Goal: Task Accomplishment & Management: Use online tool/utility

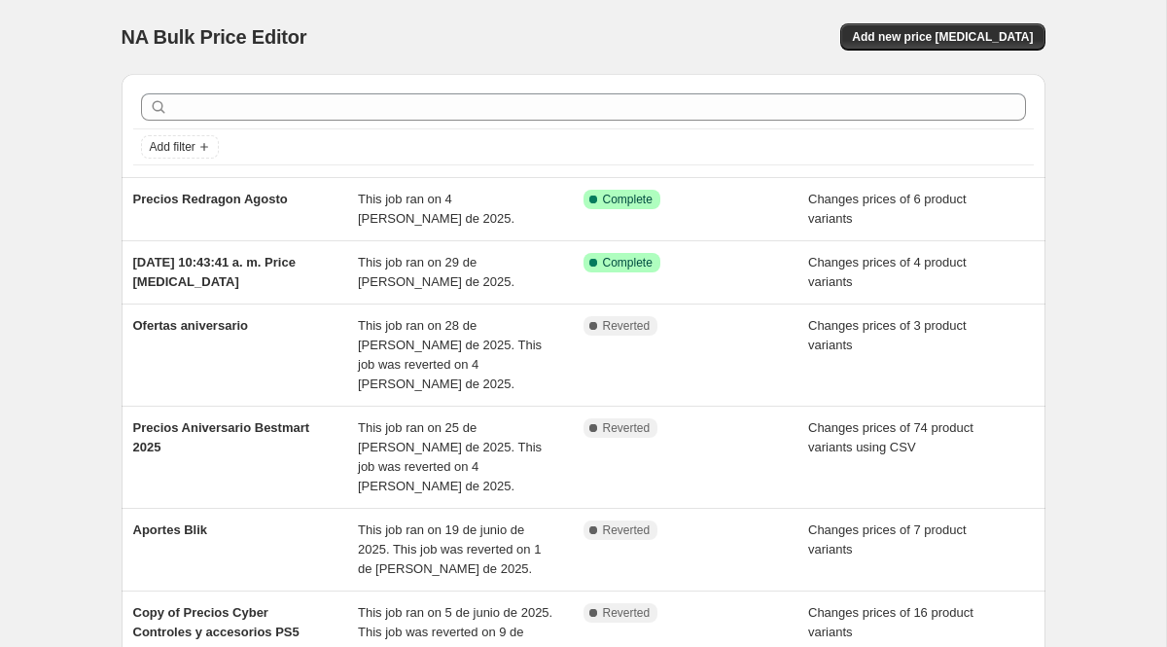
click at [926, 64] on div "NA Bulk Price Editor. This page is ready NA Bulk Price Editor Add new price [ME…" at bounding box center [584, 37] width 924 height 74
click at [931, 41] on span "Add new price [MEDICAL_DATA]" at bounding box center [942, 37] width 181 height 16
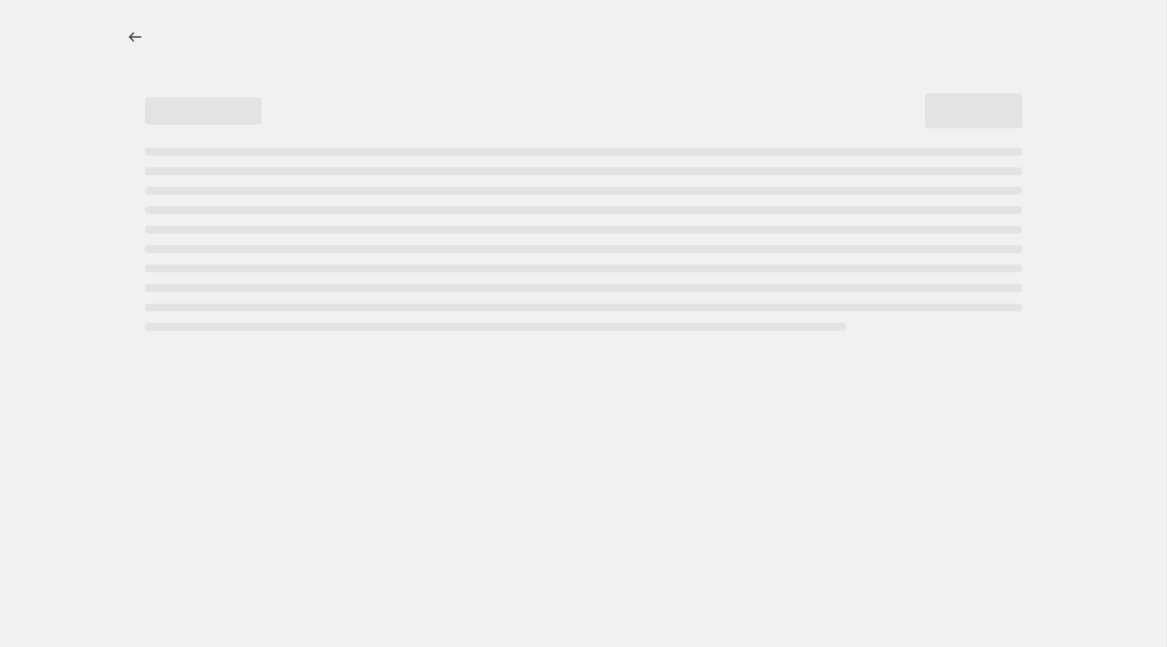
select select "percentage"
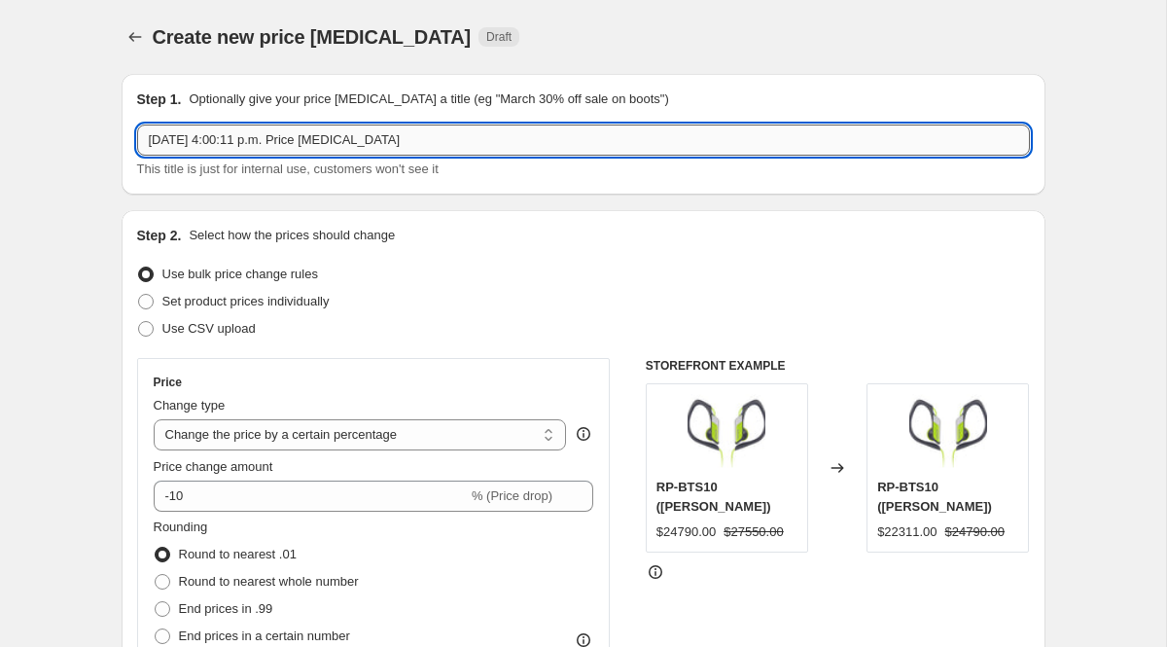
click at [301, 137] on input "[DATE] 4:00:11 p.m. Price [MEDICAL_DATA]" at bounding box center [583, 139] width 893 height 31
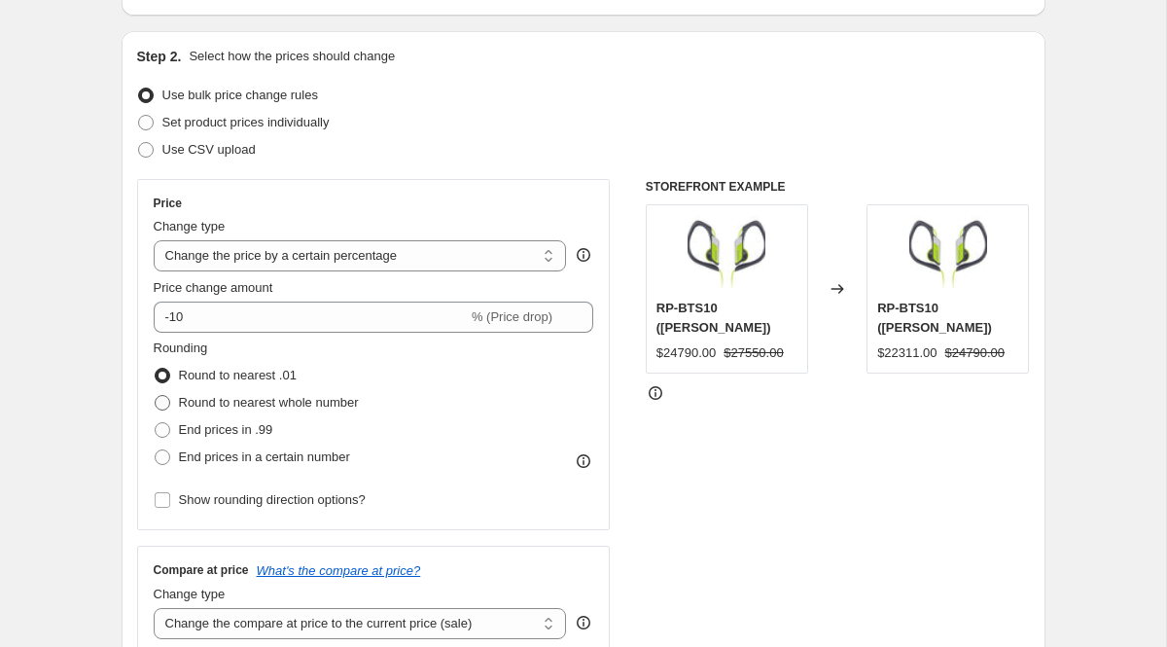
scroll to position [178, 0]
type input "Semana Gamer"
click at [178, 157] on span "Use CSV upload" at bounding box center [208, 150] width 93 height 15
click at [139, 144] on input "Use CSV upload" at bounding box center [138, 143] width 1 height 1
radio input "true"
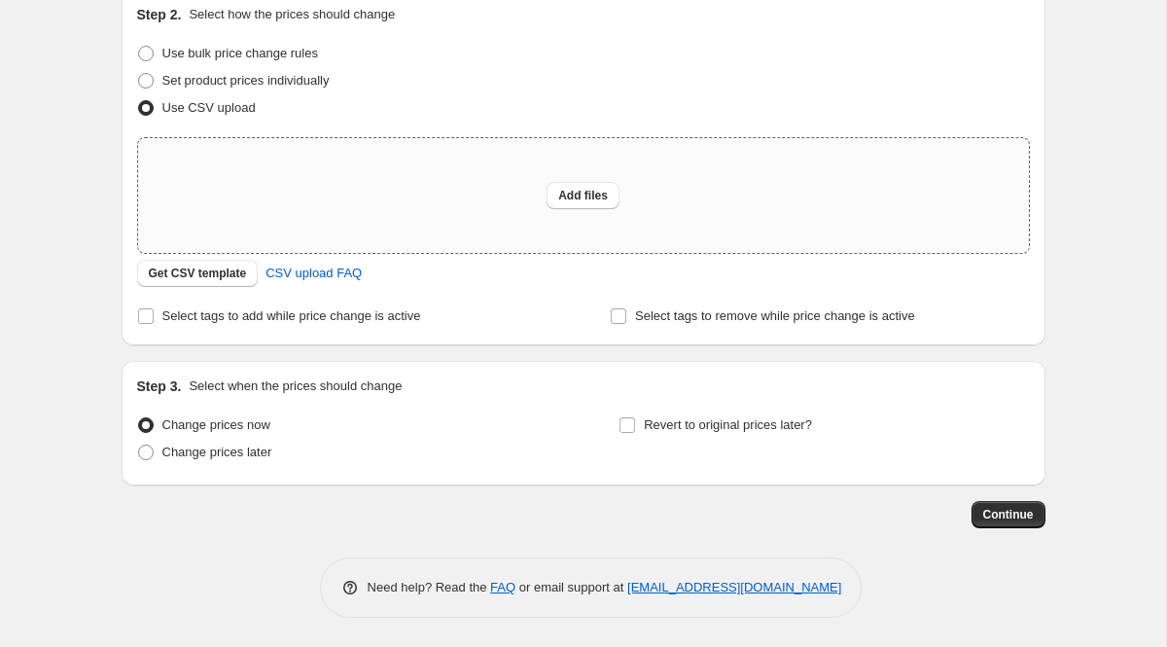
scroll to position [209, 0]
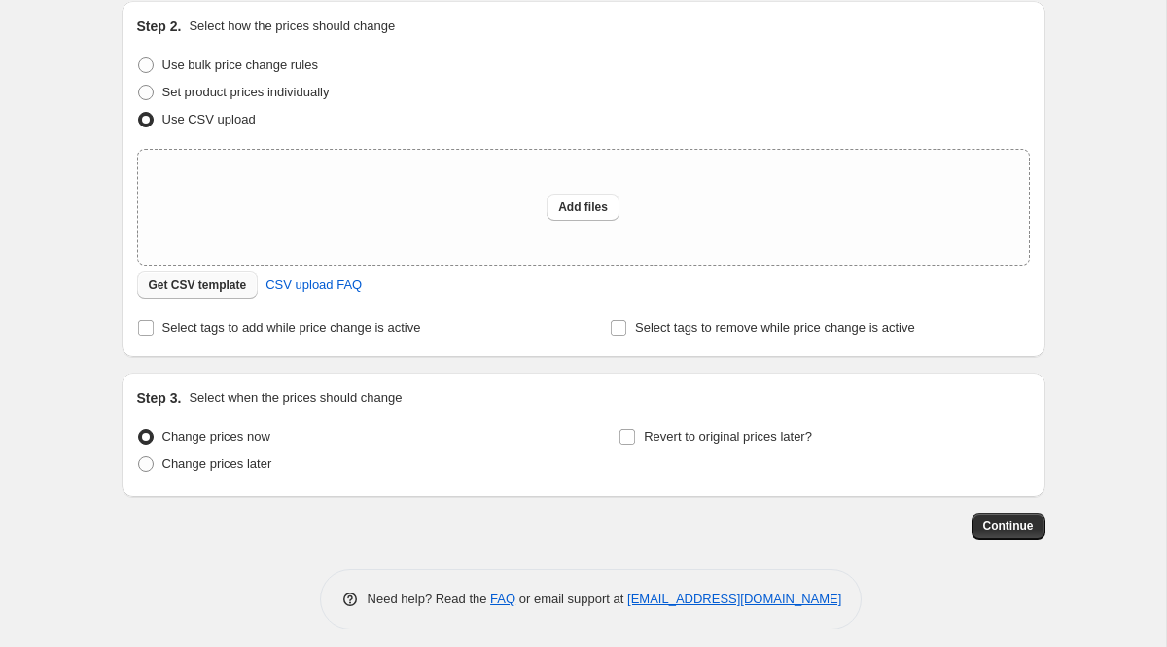
click at [223, 288] on span "Get CSV template" at bounding box center [198, 285] width 98 height 16
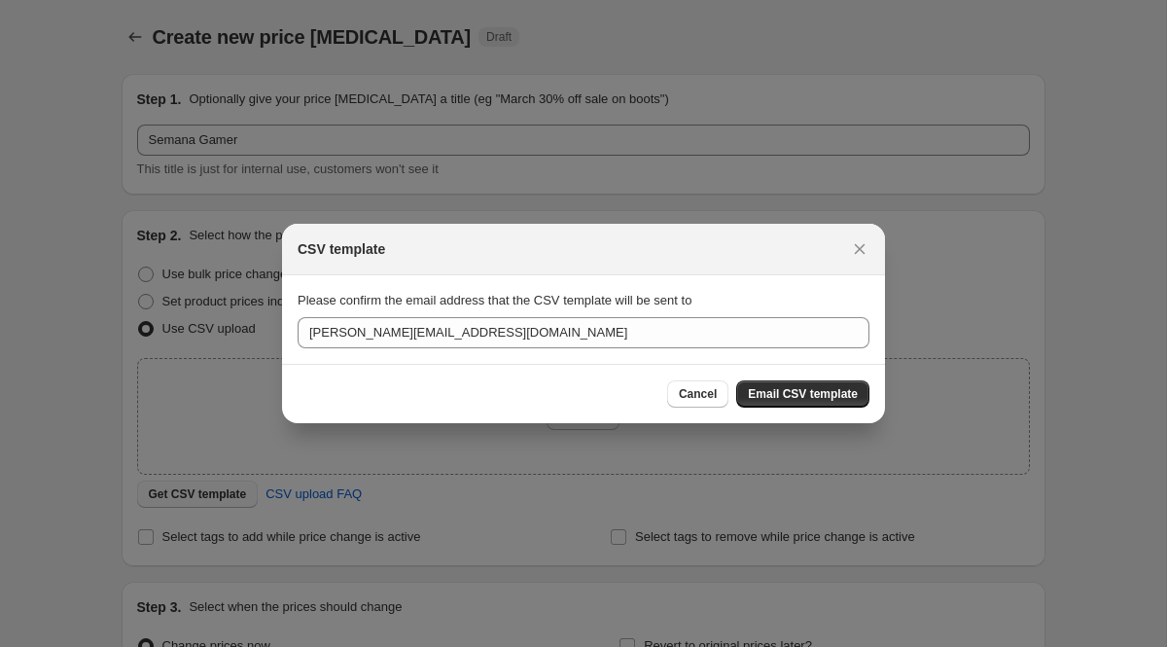
scroll to position [0, 0]
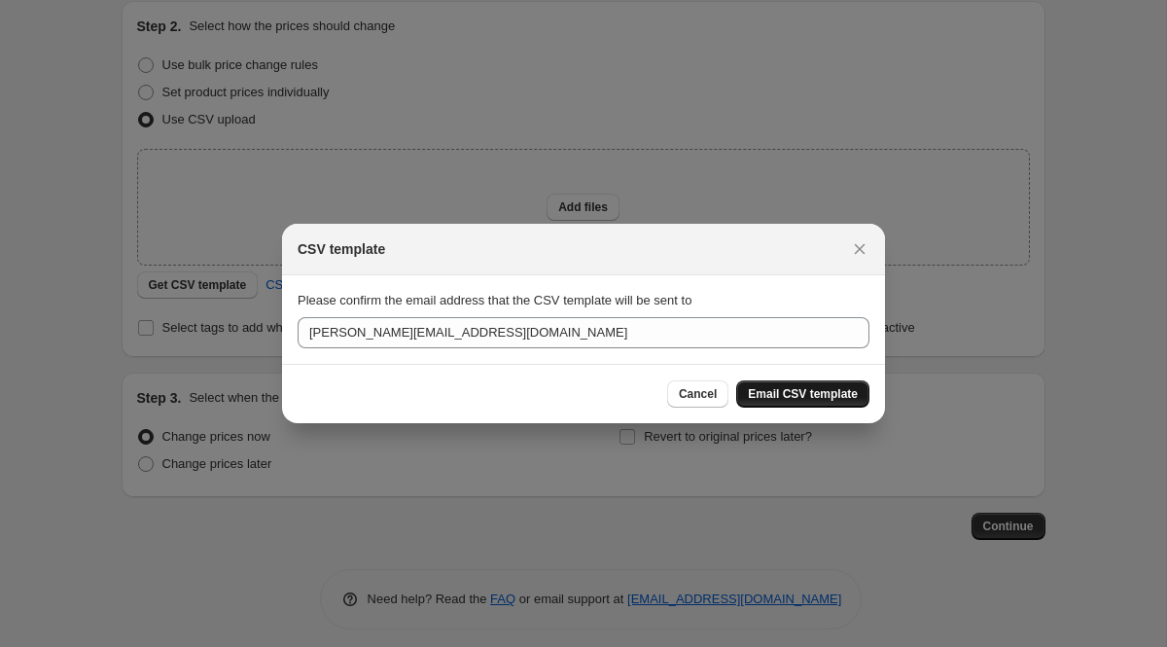
click at [781, 383] on button "Email CSV template" at bounding box center [802, 393] width 133 height 27
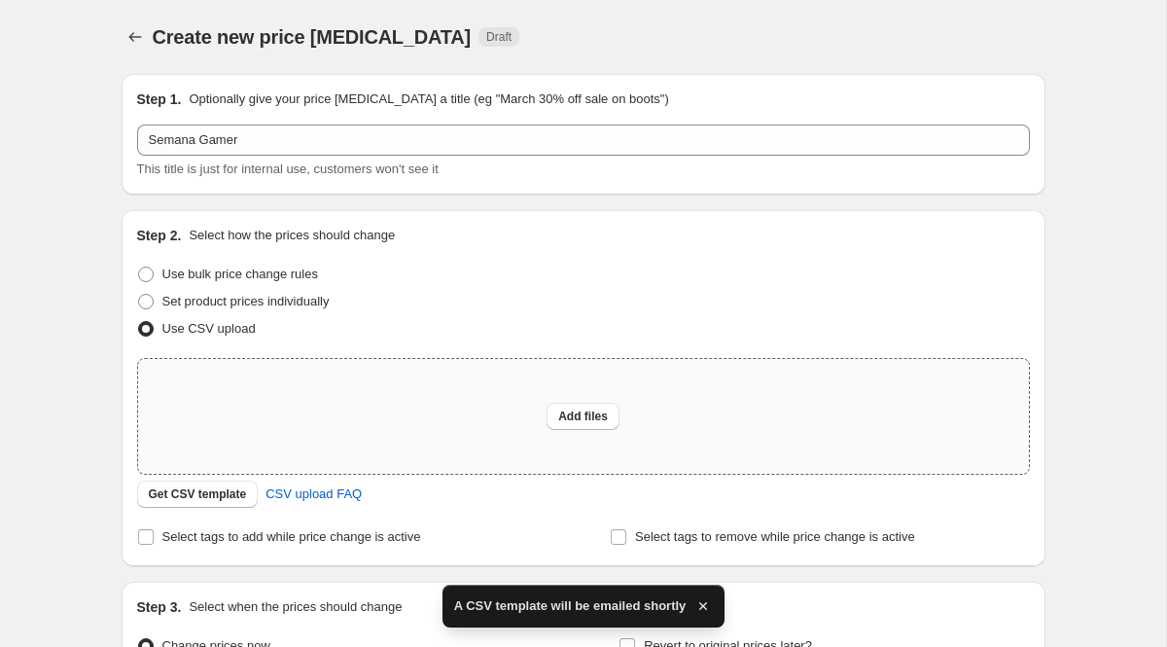
scroll to position [209, 0]
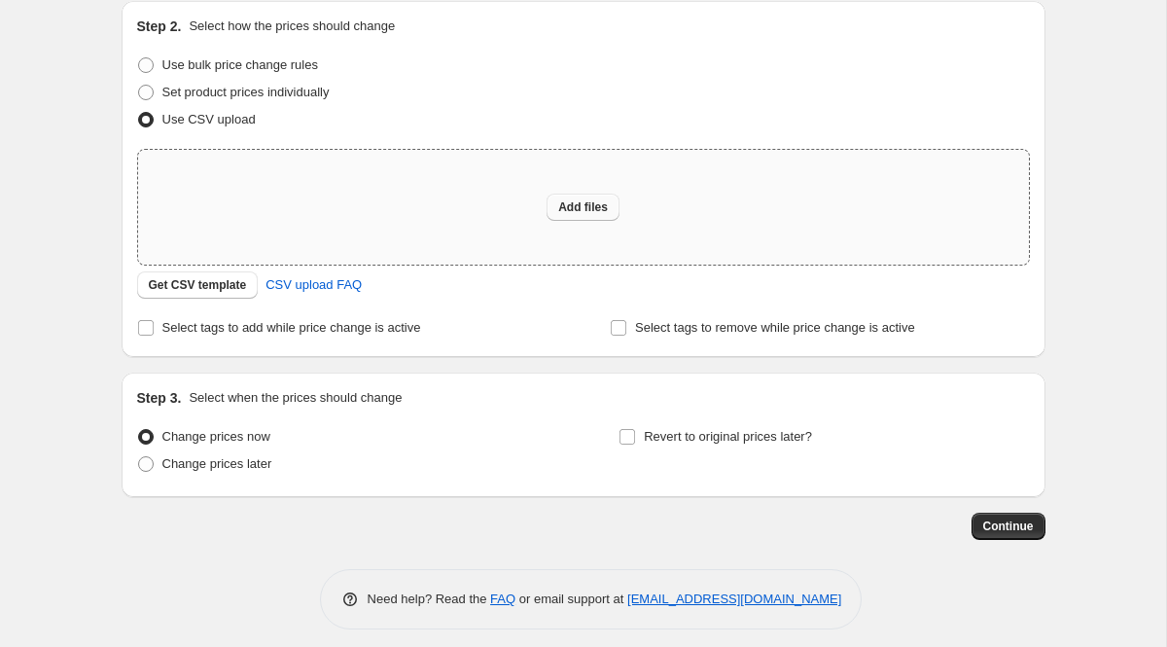
click at [584, 205] on span "Add files" at bounding box center [583, 207] width 50 height 16
type input "C:\fakepath\Hoja de [PERSON_NAME] (27).csv"
click at [566, 193] on button "Add files" at bounding box center [582, 206] width 73 height 27
type input "C:\fakepath\Hoja de cálculo sin título - csv_template_user_20735-2.csv"
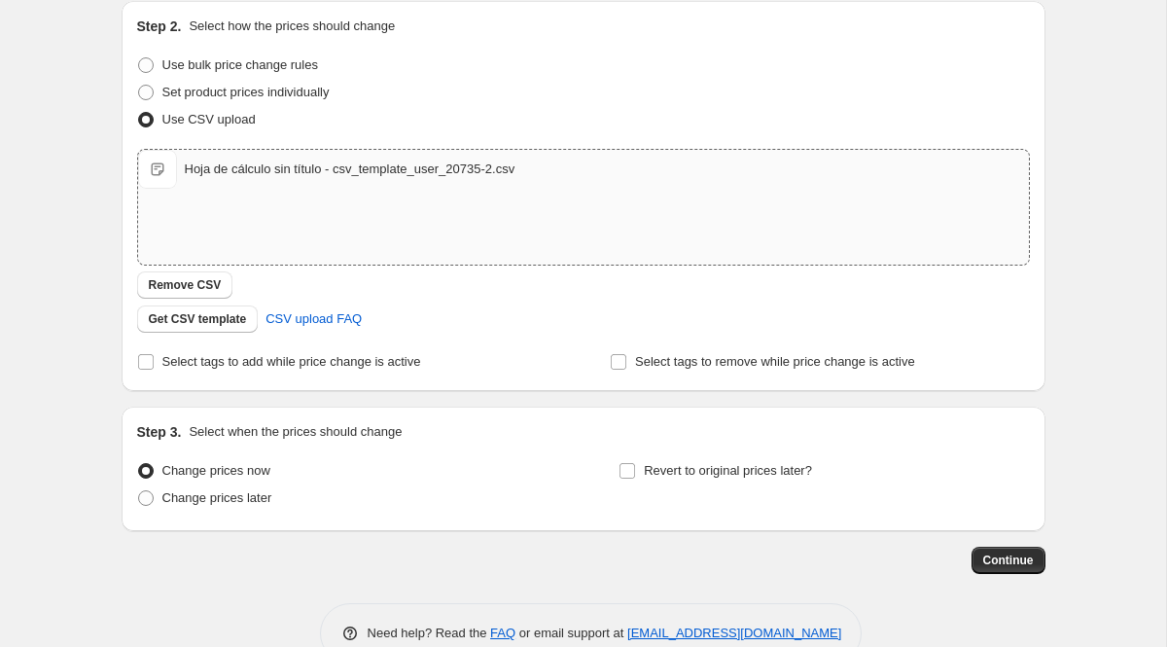
scroll to position [255, 0]
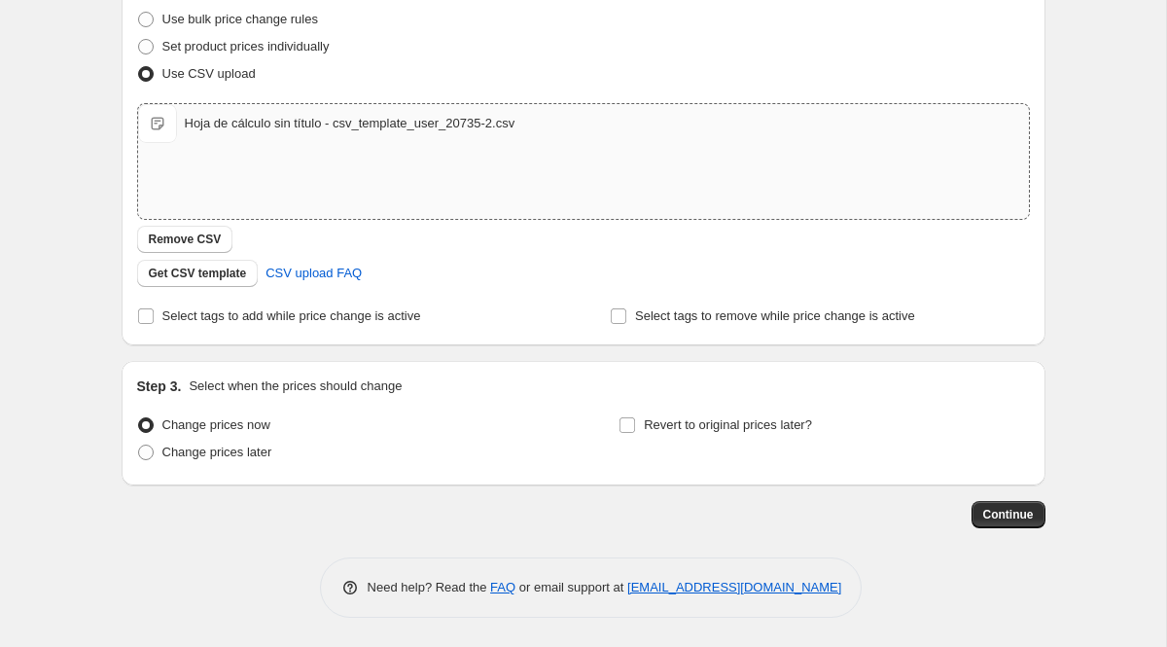
drag, startPoint x: 624, startPoint y: 425, endPoint x: 561, endPoint y: 424, distance: 63.2
click at [561, 424] on div "Change prices now Change prices later Revert to original prices later?" at bounding box center [583, 440] width 893 height 58
click at [1002, 510] on span "Continue" at bounding box center [1008, 515] width 51 height 16
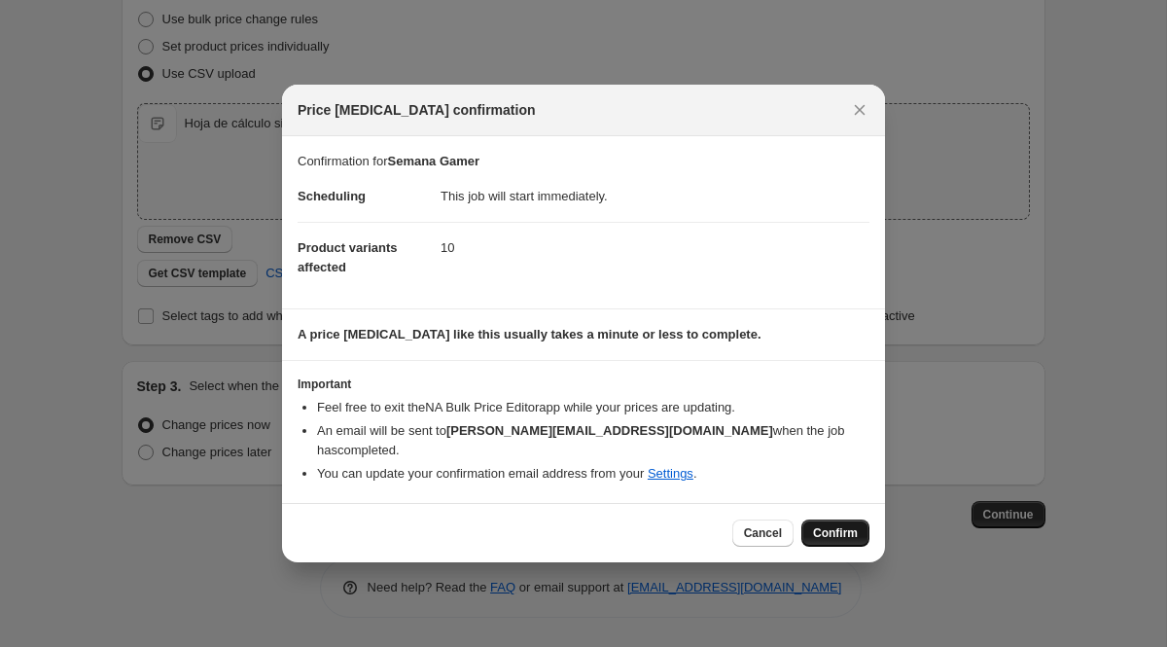
click at [842, 519] on button "Confirm" at bounding box center [835, 532] width 68 height 27
